Goal: Find specific page/section: Find specific page/section

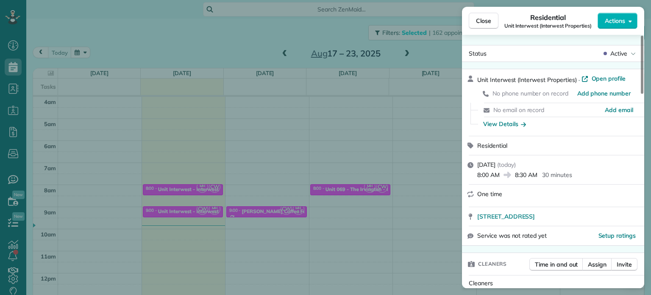
scroll to position [639, 0]
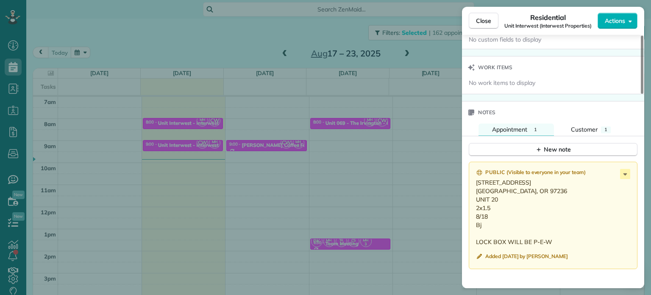
click at [355, 139] on div "Close Residential Unit Interwest (Interwest Properties) Actions Status Active U…" at bounding box center [325, 147] width 651 height 295
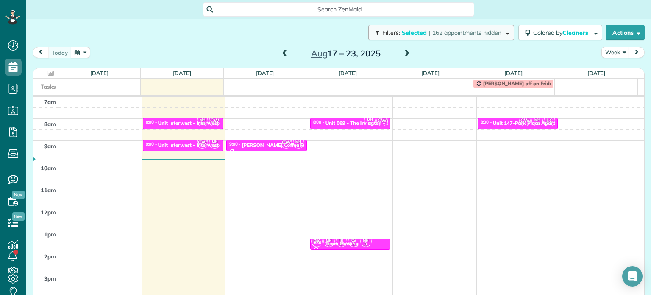
click at [450, 36] on button "Filters: Selected | 162 appointments hidden" at bounding box center [441, 32] width 146 height 15
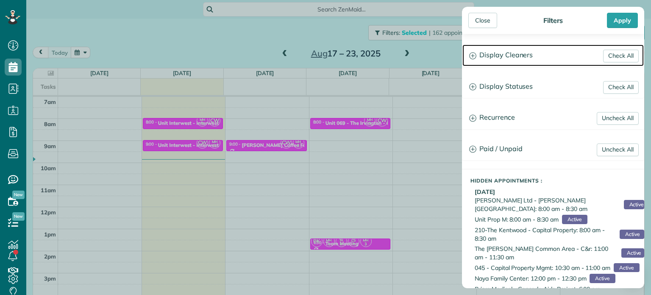
click at [508, 61] on h3 "Display Cleaners" at bounding box center [553, 56] width 181 height 22
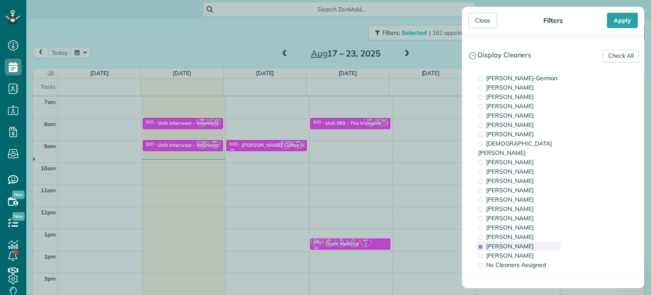
click at [525, 241] on div "[PERSON_NAME]" at bounding box center [518, 245] width 85 height 9
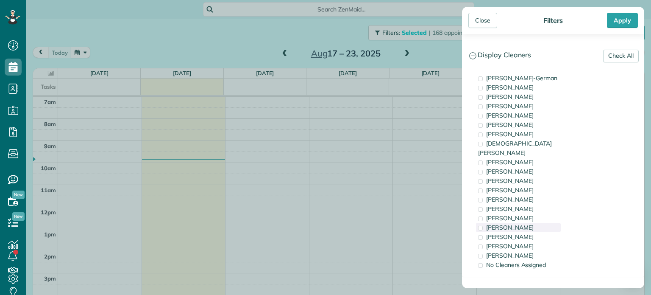
click at [529, 223] on div "[PERSON_NAME]" at bounding box center [518, 227] width 85 height 9
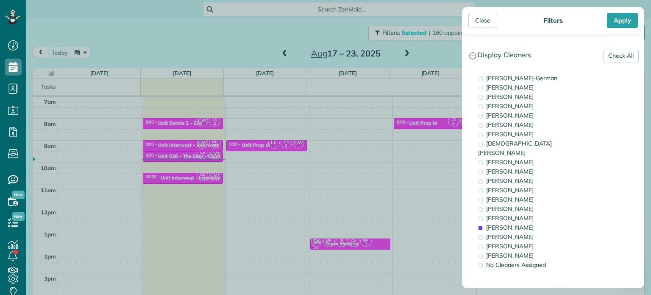
click at [450, 181] on div "Close Filters Apply Check All Display Cleaners [PERSON_NAME]-German [PERSON_NAM…" at bounding box center [325, 147] width 651 height 295
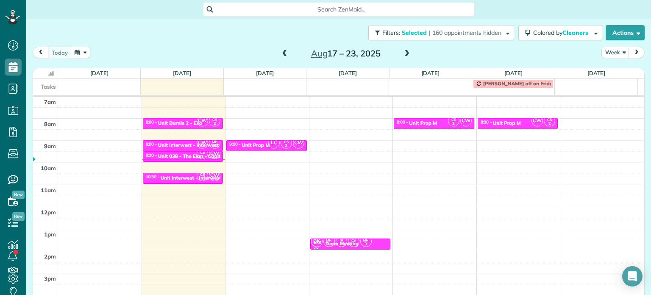
click at [402, 53] on span at bounding box center [406, 54] width 9 height 8
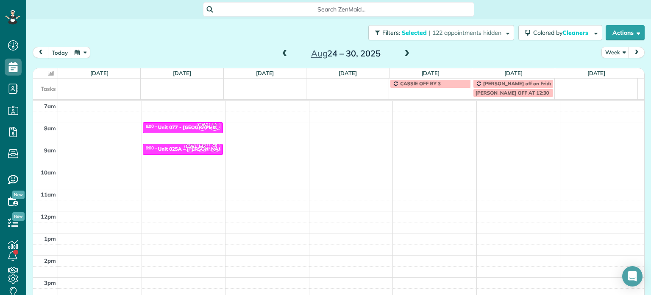
click at [402, 53] on span at bounding box center [406, 54] width 9 height 8
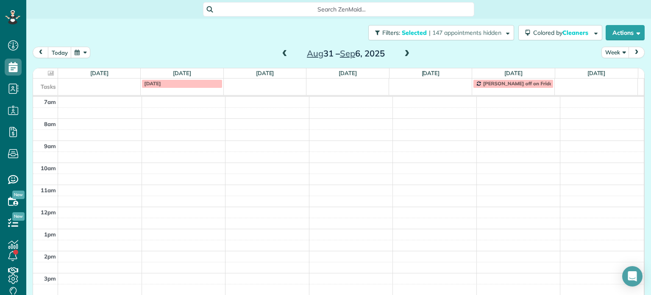
click at [280, 56] on span at bounding box center [284, 54] width 9 height 8
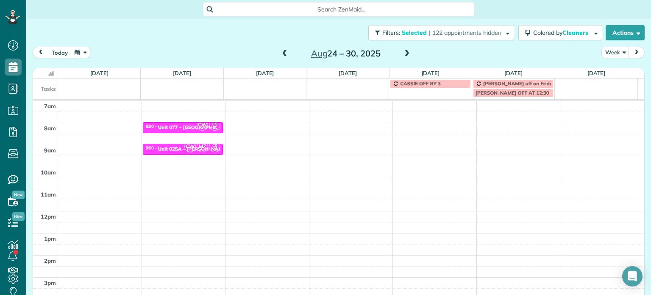
click at [280, 56] on span at bounding box center [284, 54] width 9 height 8
